Goal: Task Accomplishment & Management: Complete application form

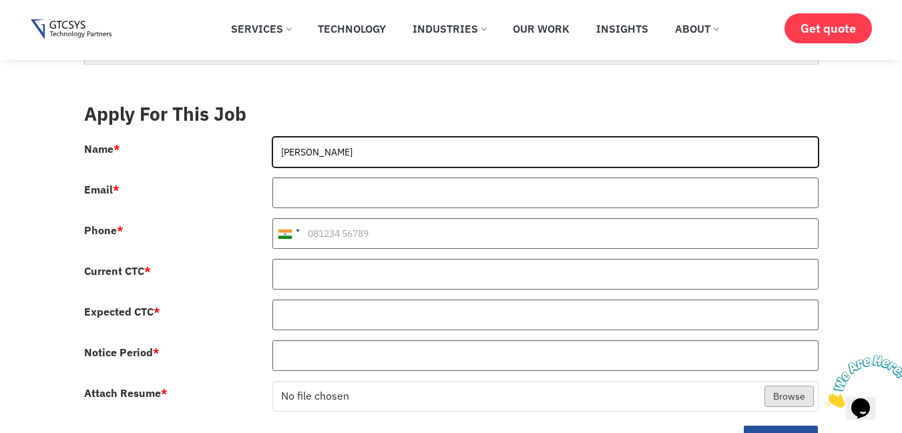
type input "[PERSON_NAME]"
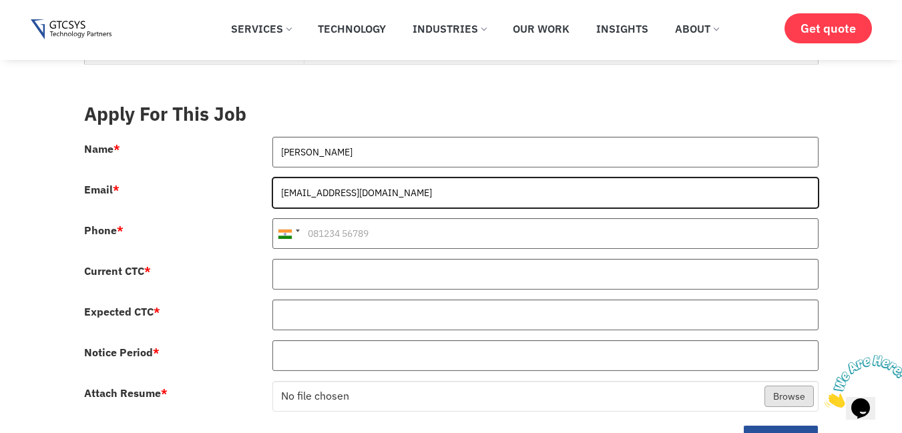
type input "[EMAIL_ADDRESS][DOMAIN_NAME]"
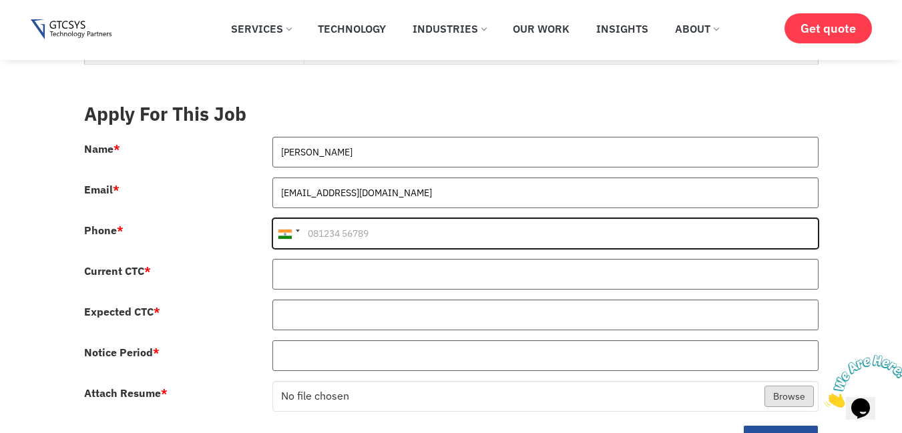
click at [318, 220] on input "Phone *" at bounding box center [545, 233] width 546 height 31
type input "7990080974"
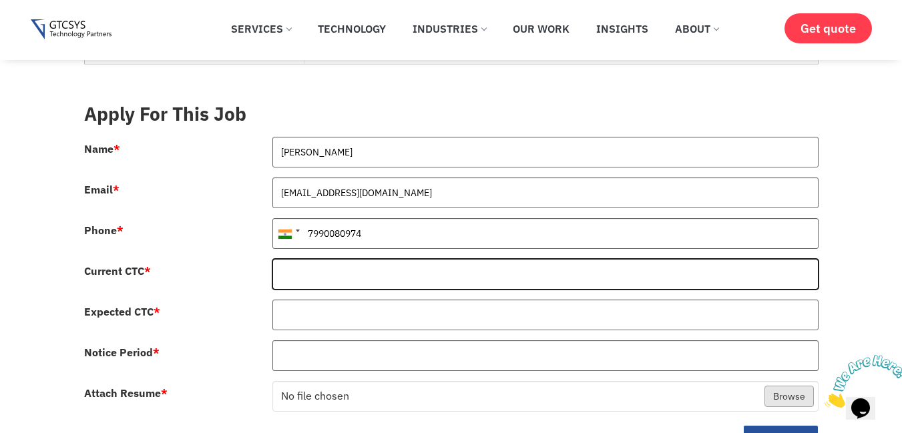
click at [296, 268] on input "Current CTC *" at bounding box center [545, 274] width 546 height 31
type input "565000"
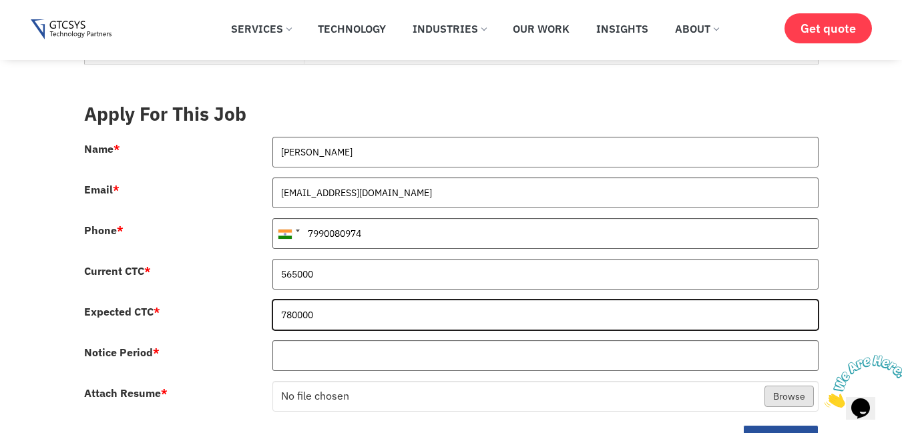
type input "780000"
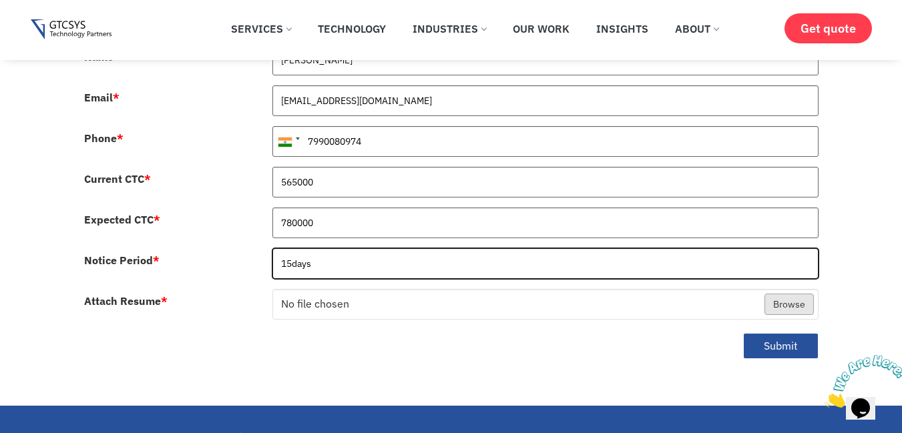
scroll to position [681, 0]
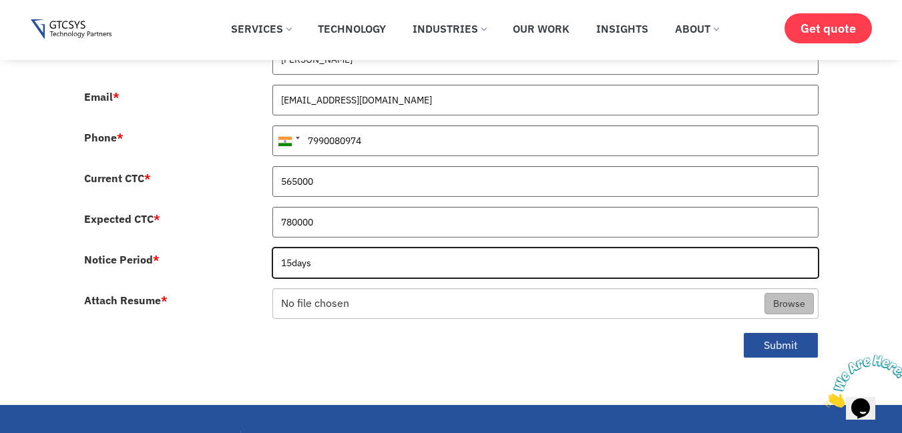
type input "15days"
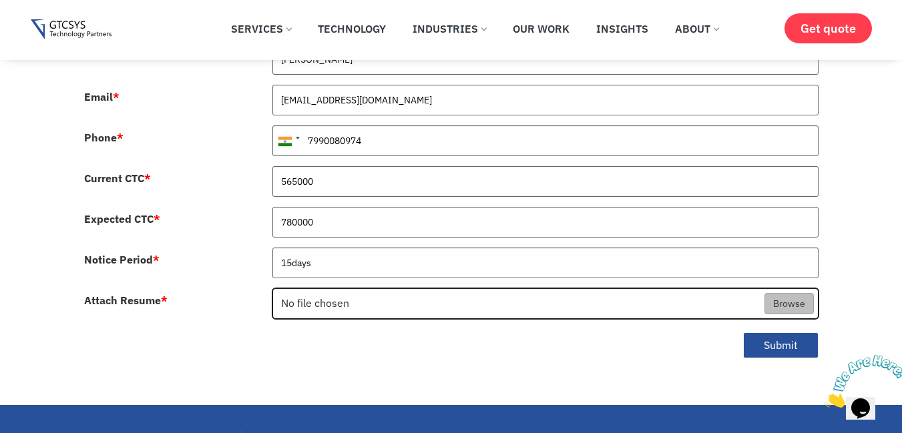
click at [318, 295] on input "Attach Resume *" at bounding box center [545, 304] width 545 height 31
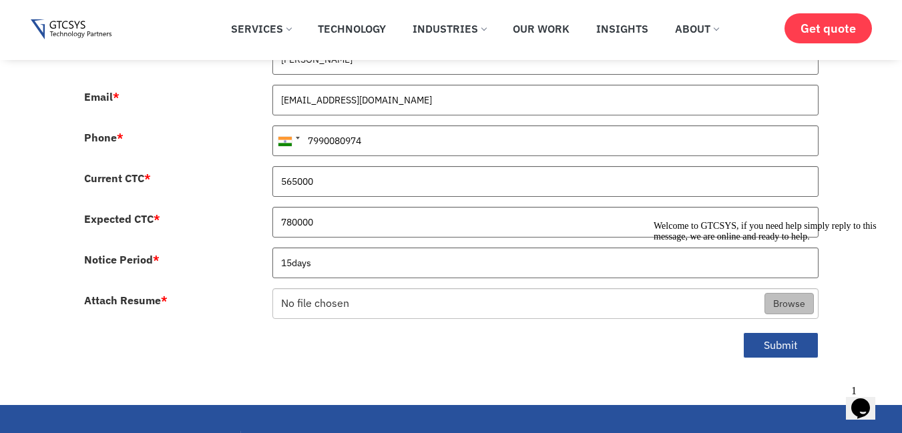
type input "C:\fakepath\Yash_Somani_cv.pdf"
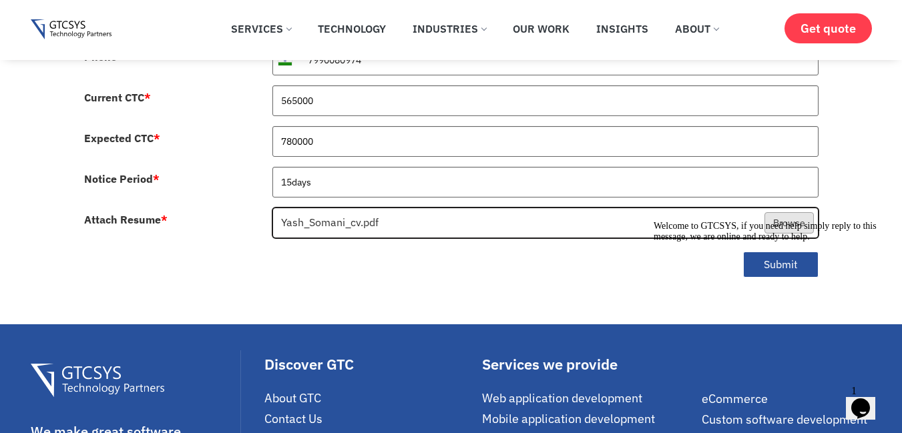
scroll to position [766, 0]
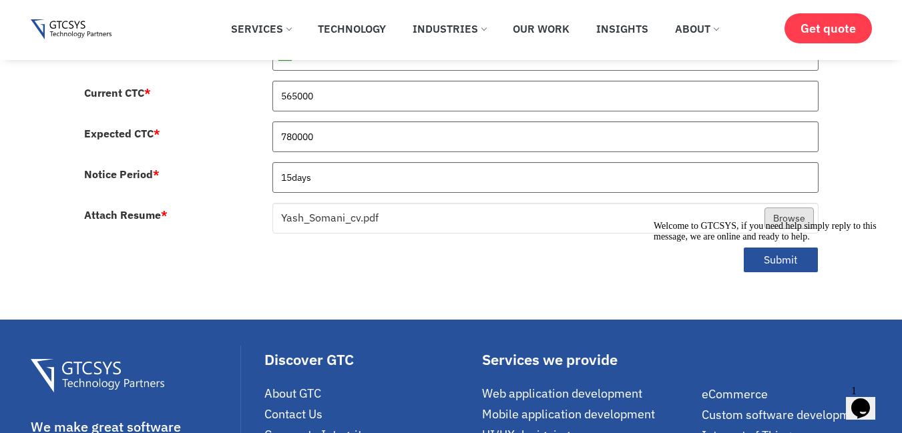
click at [763, 242] on div "Welcome to GTCSYS, if you need help simply reply to this message, we are online…" at bounding box center [774, 231] width 240 height 21
click at [768, 242] on div "Welcome to GTCSYS, if you need help simply reply to this message, we are online…" at bounding box center [774, 231] width 240 height 21
click at [654, 221] on icon "Chat attention grabber" at bounding box center [654, 221] width 0 height 0
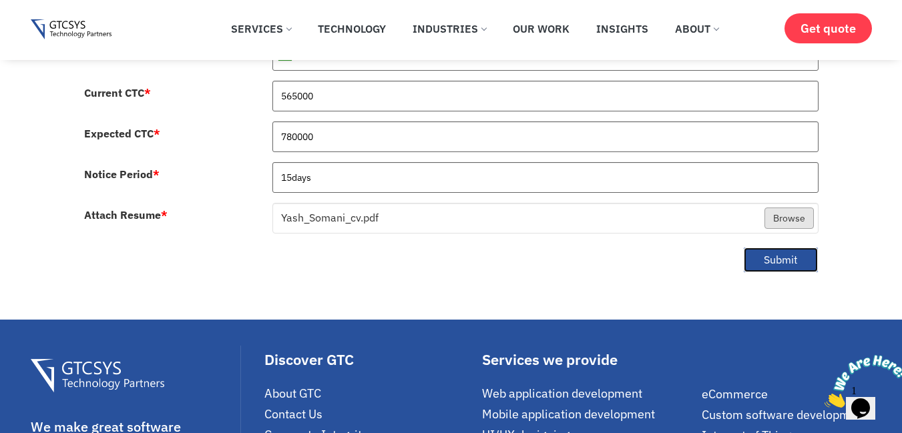
click at [790, 250] on button "Submit" at bounding box center [780, 260] width 75 height 26
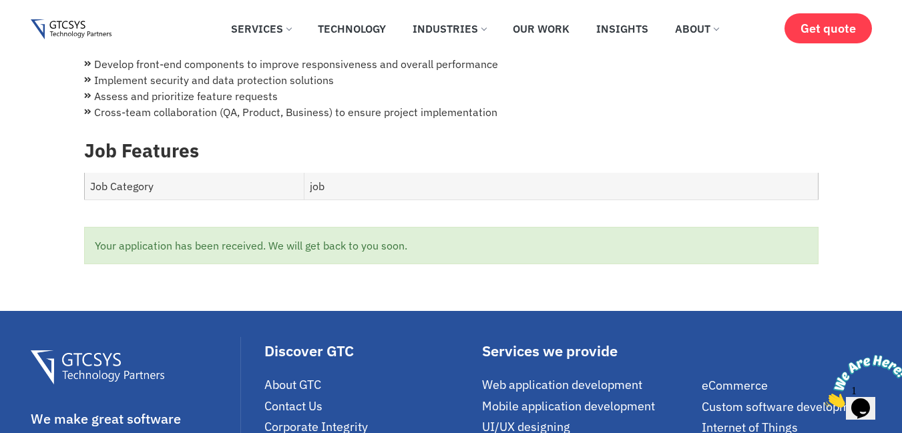
scroll to position [0, 0]
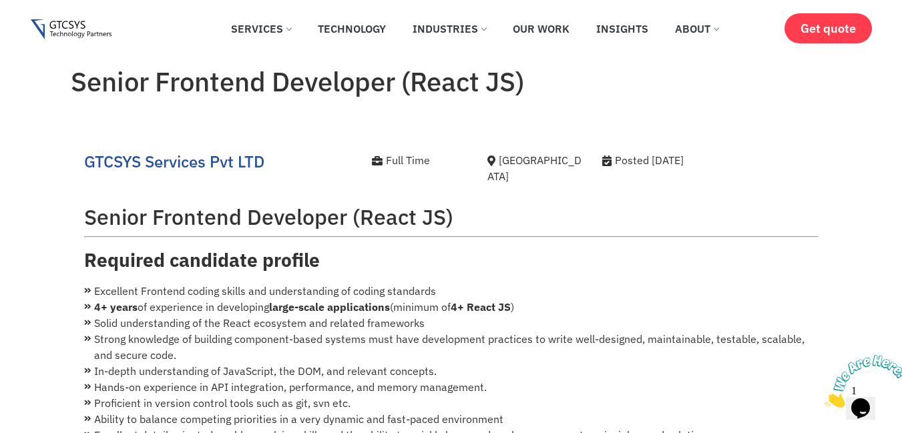
click at [66, 30] on img at bounding box center [71, 29] width 81 height 21
